Goal: Task Accomplishment & Management: Manage account settings

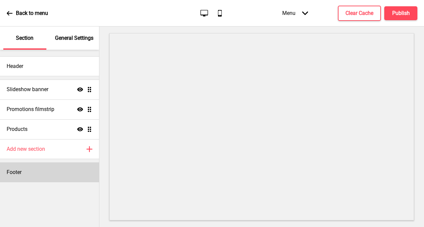
click at [18, 176] on h4 "Footer" at bounding box center [14, 172] width 15 height 7
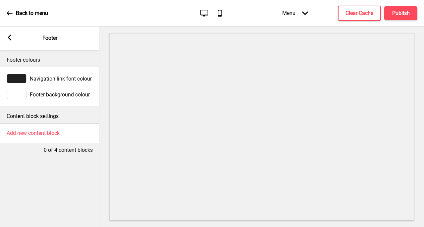
click at [9, 36] on icon at bounding box center [10, 37] width 4 height 6
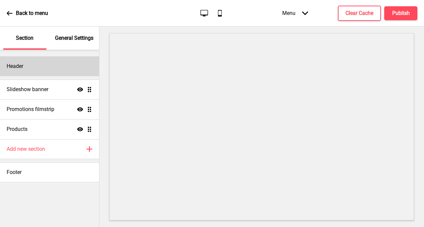
click at [20, 68] on h4 "Header" at bounding box center [15, 66] width 17 height 7
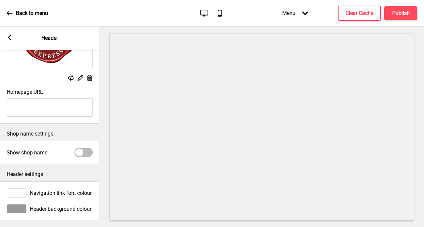
click at [84, 150] on div at bounding box center [84, 152] width 18 height 9
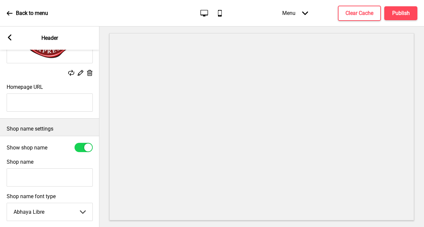
click at [78, 151] on div at bounding box center [84, 147] width 18 height 9
checkbox input "false"
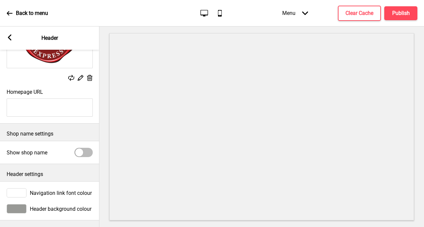
click at [10, 36] on icon at bounding box center [10, 37] width 4 height 6
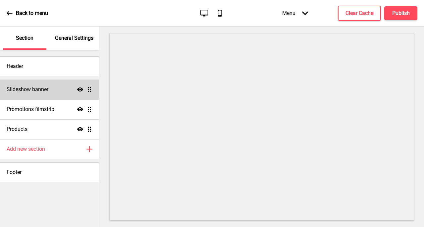
click at [39, 92] on h4 "Slideshow banner" at bounding box center [28, 89] width 42 height 7
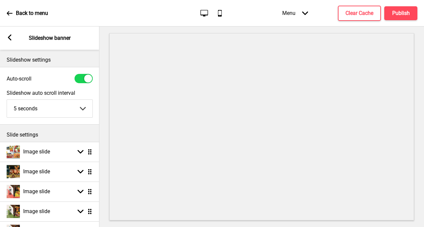
click at [9, 37] on icon at bounding box center [10, 37] width 4 height 6
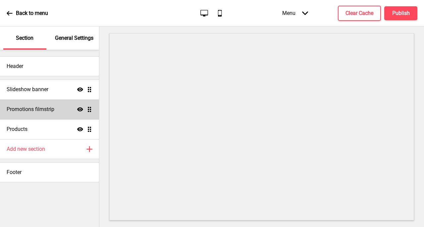
click at [32, 108] on h4 "Promotions filmstrip" at bounding box center [31, 109] width 48 height 7
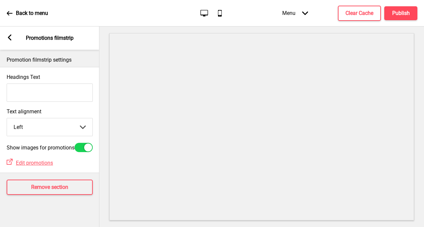
click at [9, 35] on rect at bounding box center [10, 37] width 6 height 6
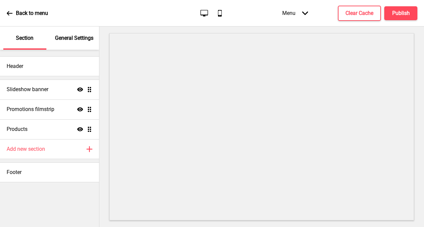
click at [295, 12] on div "Menu Arrow down" at bounding box center [295, 13] width 39 height 20
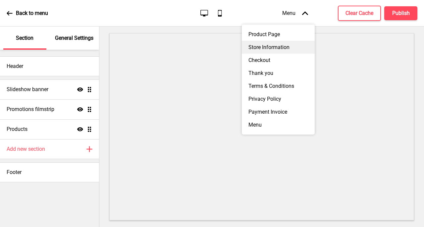
click at [271, 54] on div "Store Information" at bounding box center [278, 47] width 73 height 13
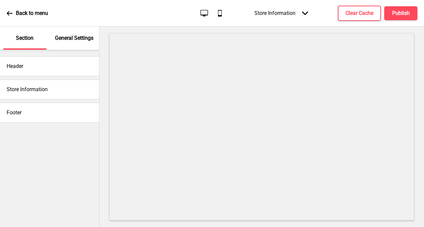
click at [73, 42] on div "General Settings" at bounding box center [74, 38] width 43 height 23
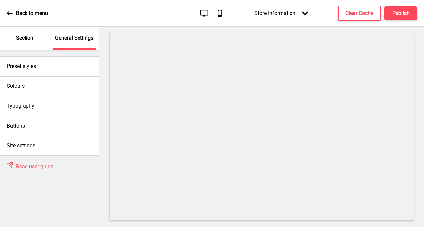
click at [26, 38] on p "Section" at bounding box center [25, 37] width 18 height 7
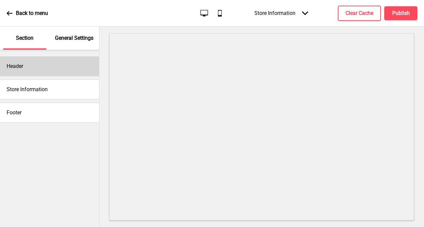
click at [63, 70] on div "Header" at bounding box center [49, 66] width 99 height 20
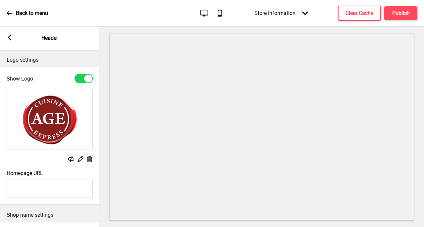
click at [8, 40] on rect at bounding box center [10, 37] width 6 height 6
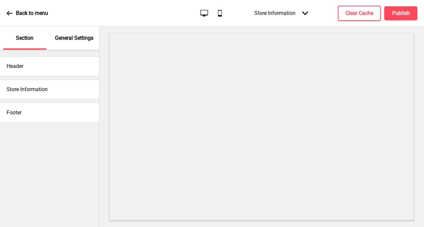
click at [64, 89] on div "Store Information" at bounding box center [49, 90] width 99 height 20
click at [32, 94] on div "Store Information" at bounding box center [49, 90] width 99 height 20
click at [21, 89] on h4 "Store Information" at bounding box center [27, 89] width 41 height 7
click at [46, 91] on h4 "Store Information" at bounding box center [27, 89] width 41 height 7
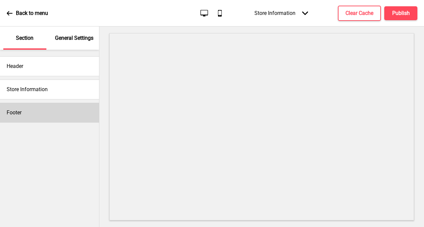
click at [39, 118] on div "Footer" at bounding box center [49, 113] width 99 height 20
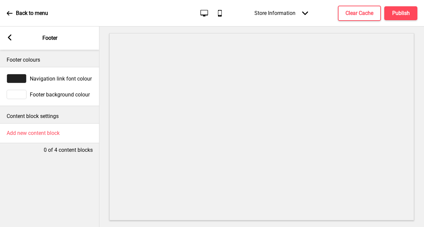
click at [16, 38] on div "Arrow left Footer" at bounding box center [49, 38] width 99 height 23
click at [8, 37] on rect at bounding box center [10, 37] width 6 height 6
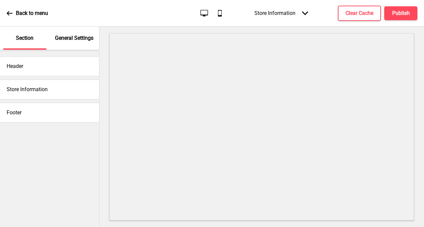
click at [46, 90] on h4 "Store Information" at bounding box center [27, 89] width 41 height 7
click at [19, 91] on h4 "Store Information" at bounding box center [27, 89] width 41 height 7
click at [82, 41] on p "General Settings" at bounding box center [74, 37] width 38 height 7
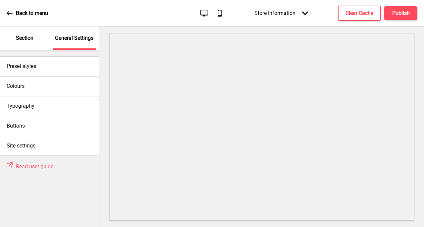
click at [7, 15] on icon at bounding box center [10, 13] width 6 height 6
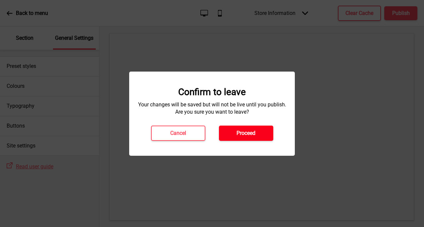
click at [250, 134] on h4 "Proceed" at bounding box center [246, 133] width 19 height 7
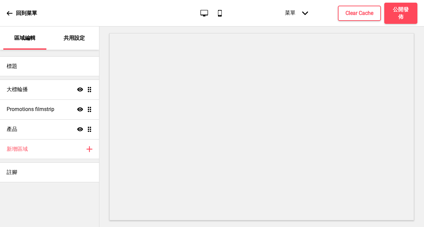
click at [75, 36] on p "共用設定" at bounding box center [74, 37] width 21 height 7
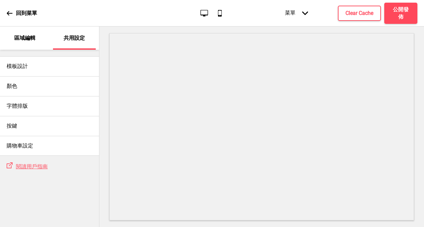
click at [13, 11] on div "回到菜單" at bounding box center [22, 13] width 30 height 18
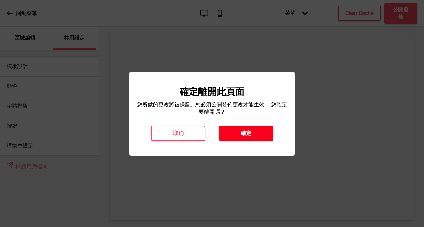
click at [254, 140] on button "確定" at bounding box center [246, 133] width 54 height 15
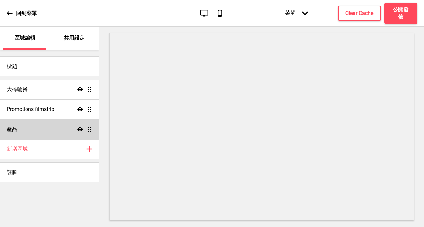
click at [91, 134] on div "產品 顯示 拖曳" at bounding box center [49, 129] width 99 height 20
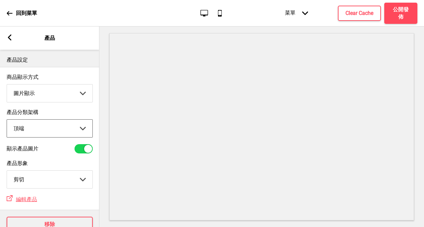
click at [11, 36] on rect at bounding box center [10, 37] width 6 height 6
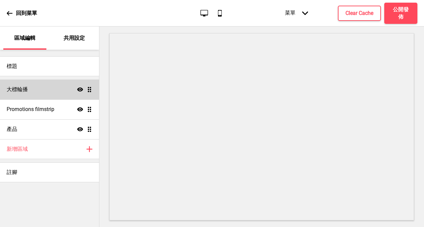
click at [91, 91] on ul "大標輪播 顯示 拖曳 Promotions filmstrip 顯示 拖曳 產品 顯示 拖曳" at bounding box center [49, 110] width 99 height 60
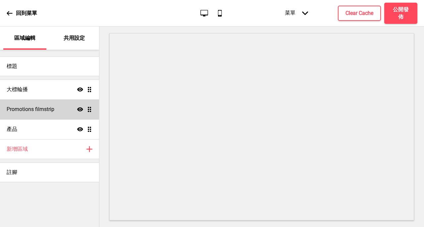
click at [94, 110] on div "Promotions filmstrip 顯示 拖曳" at bounding box center [49, 109] width 99 height 20
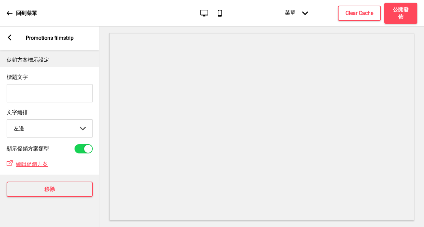
click at [7, 40] on rect at bounding box center [10, 37] width 6 height 6
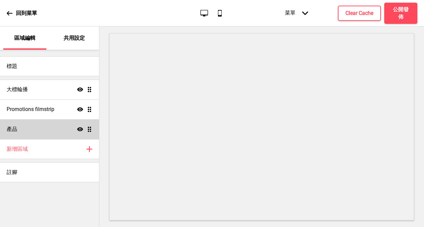
click at [88, 132] on ul "大標輪播 顯示 拖曳 Promotions filmstrip 顯示 拖曳 產品 顯示 拖曳" at bounding box center [49, 110] width 99 height 60
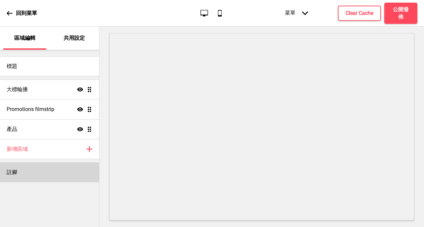
click at [58, 174] on div "註腳" at bounding box center [49, 172] width 99 height 20
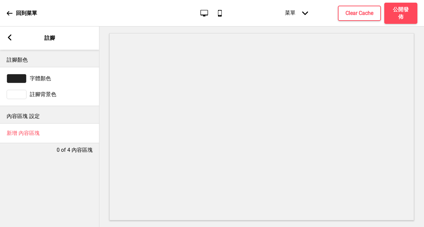
click at [9, 37] on icon at bounding box center [10, 37] width 4 height 6
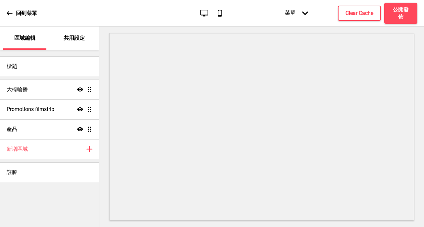
click at [70, 42] on div "共用設定" at bounding box center [74, 38] width 43 height 23
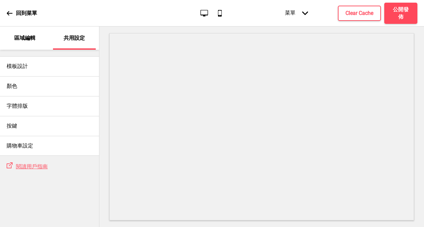
click at [13, 16] on div "回到菜單" at bounding box center [22, 13] width 30 height 18
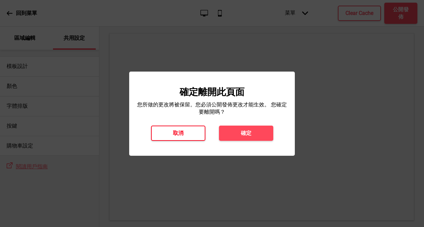
click at [187, 137] on button "取消" at bounding box center [178, 133] width 54 height 15
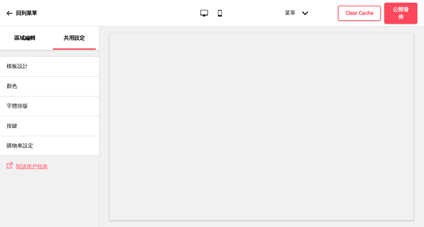
click at [21, 38] on p "區域編輯" at bounding box center [24, 37] width 21 height 7
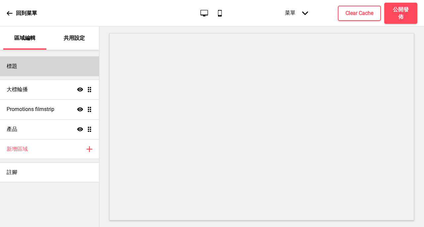
click at [35, 67] on div "標題" at bounding box center [49, 66] width 99 height 20
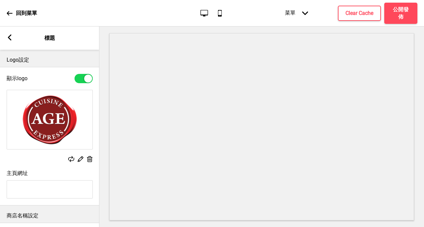
click at [7, 39] on rect at bounding box center [10, 37] width 6 height 6
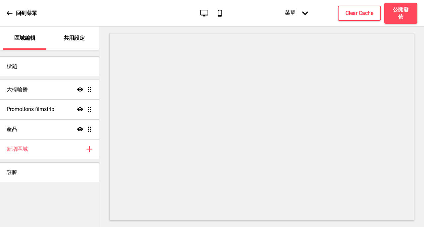
click at [7, 13] on icon at bounding box center [10, 13] width 6 height 4
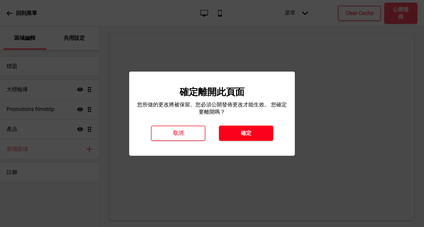
click at [250, 132] on h4 "確定" at bounding box center [246, 133] width 11 height 7
